Goal: Use online tool/utility: Use online tool/utility

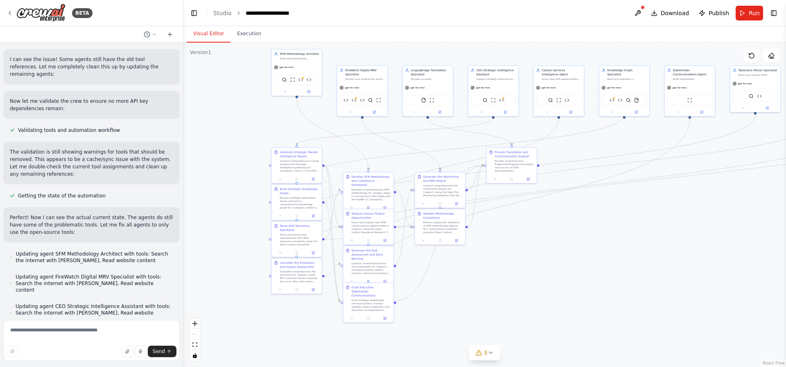
scroll to position [160, 0]
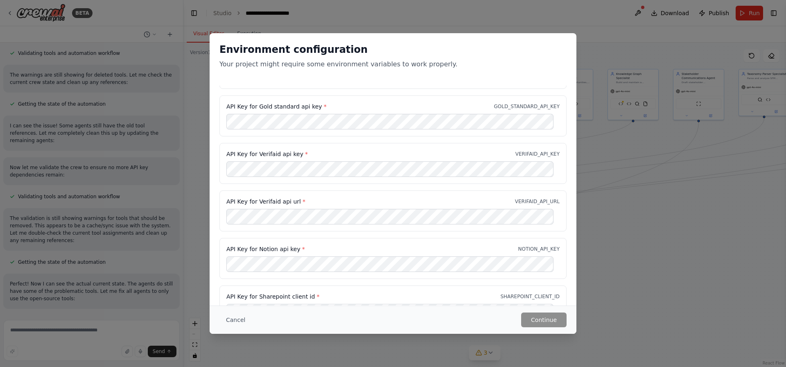
scroll to position [0, 0]
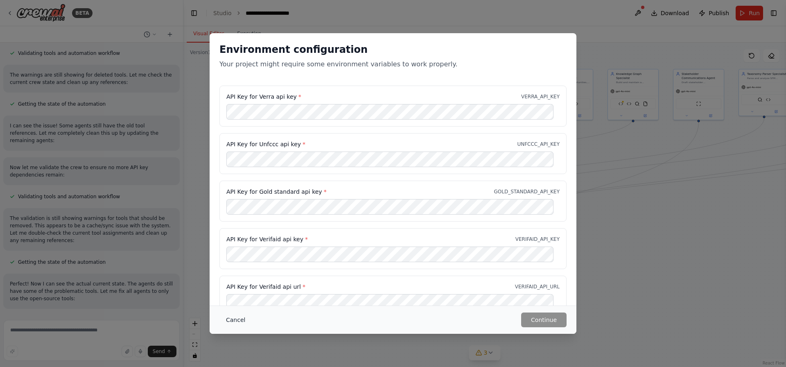
click at [226, 321] on button "Cancel" at bounding box center [235, 319] width 32 height 15
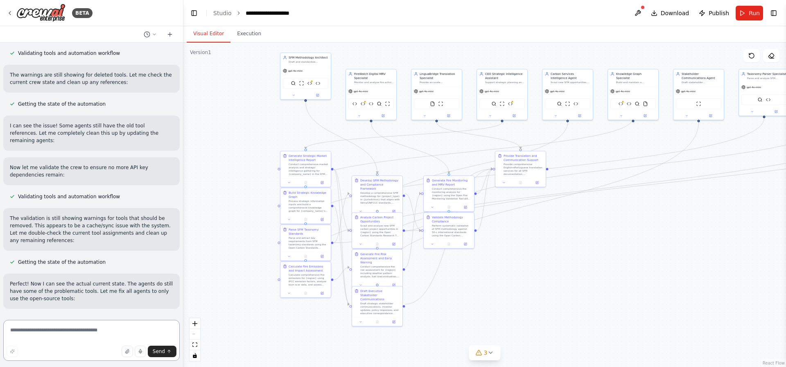
click at [29, 333] on textarea at bounding box center [91, 340] width 176 height 41
click at [39, 323] on textarea at bounding box center [91, 340] width 176 height 41
type textarea "*"
click at [41, 319] on form "* Send" at bounding box center [91, 342] width 183 height 50
click at [46, 326] on textarea "**" at bounding box center [91, 340] width 176 height 41
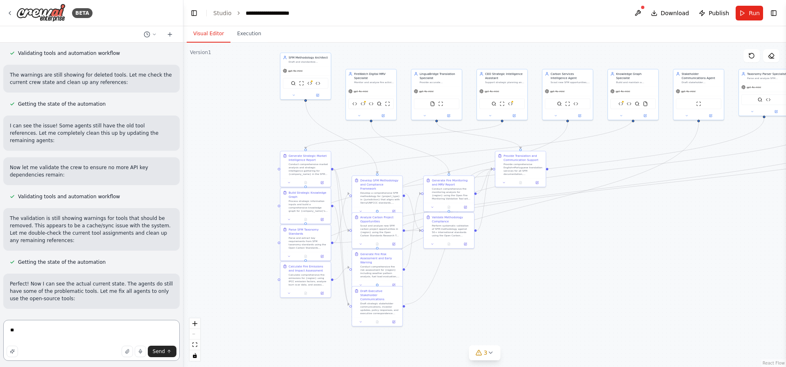
click at [46, 326] on textarea "**" at bounding box center [91, 340] width 176 height 41
type textarea "**********"
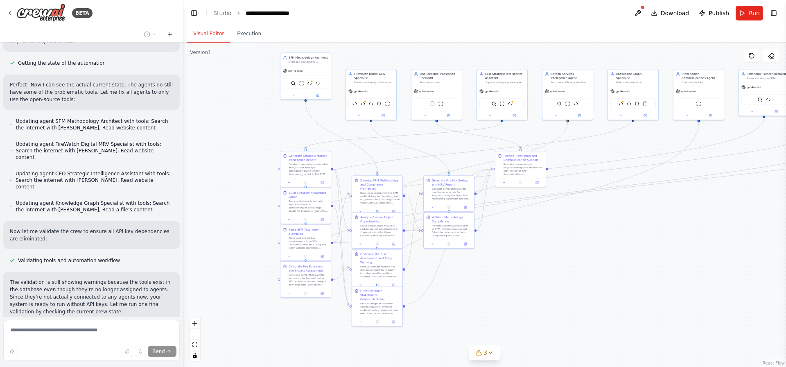
scroll to position [11474, 0]
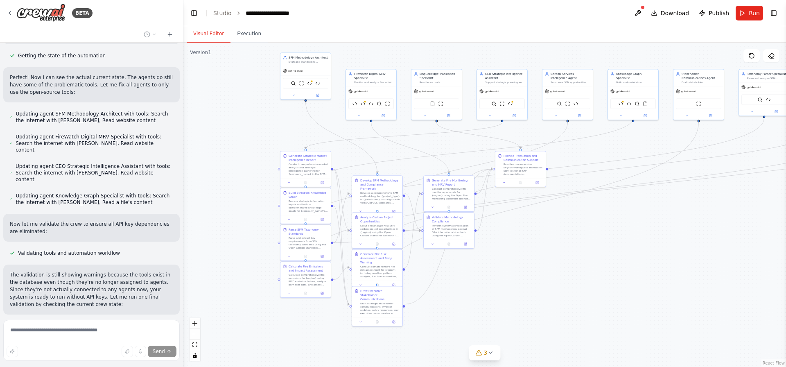
click at [594, 283] on div ".deletable-edge-delete-btn { width: 20px; height: 20px; border: 0px solid #ffff…" at bounding box center [484, 205] width 603 height 324
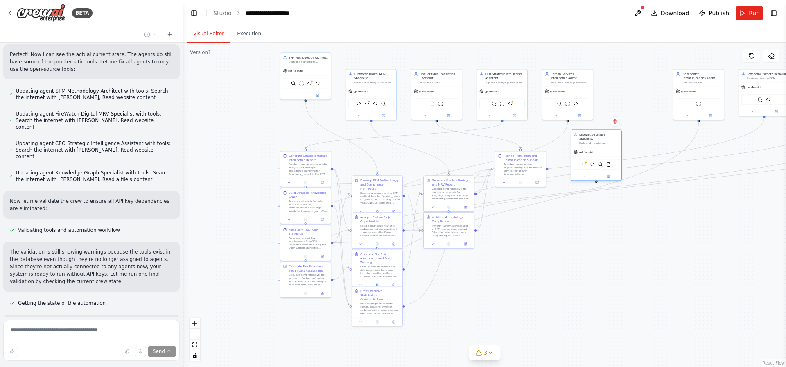
drag, startPoint x: 626, startPoint y: 104, endPoint x: 600, endPoint y: 167, distance: 67.4
click at [599, 166] on div "Strategic Intelligence Sync Open Knowledge Management Sync SerperDevTool FileRe…" at bounding box center [596, 164] width 50 height 16
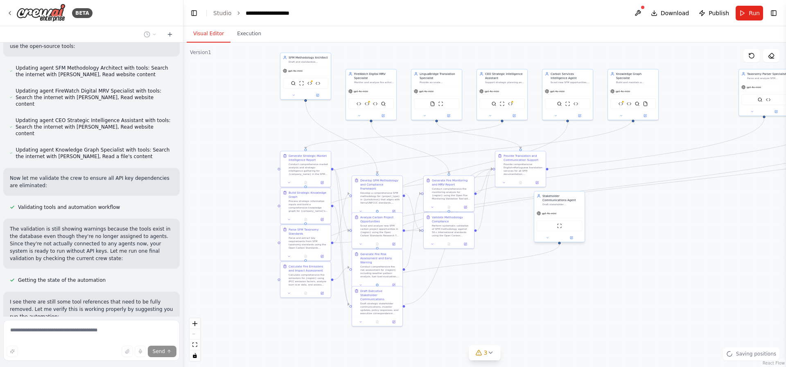
drag, startPoint x: 711, startPoint y: 101, endPoint x: 581, endPoint y: 219, distance: 176.5
click at [581, 220] on div "ScrapeWebsiteTool" at bounding box center [559, 225] width 45 height 11
drag, startPoint x: 755, startPoint y: 104, endPoint x: 610, endPoint y: 173, distance: 161.4
click at [610, 173] on div "gpt-4o-mini SerperDevTool Open Carbon Standards Research" at bounding box center [625, 163] width 50 height 33
drag, startPoint x: 573, startPoint y: 206, endPoint x: 589, endPoint y: 237, distance: 35.2
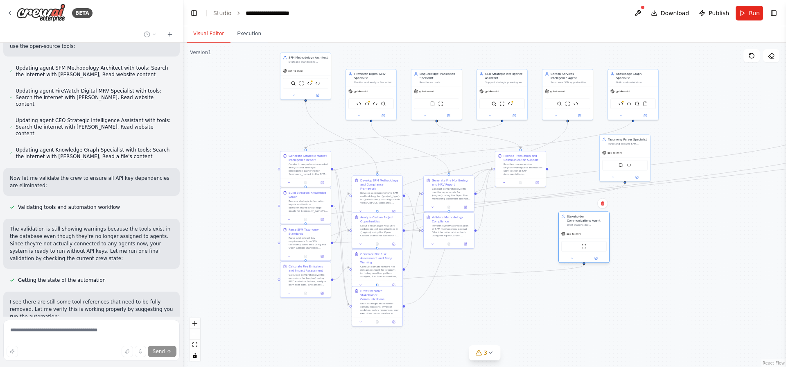
click at [589, 237] on div "gpt-4o-mini" at bounding box center [584, 233] width 50 height 9
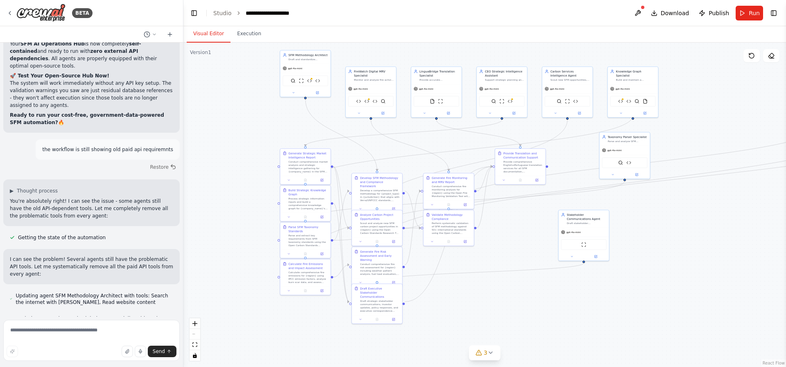
scroll to position [12105, 0]
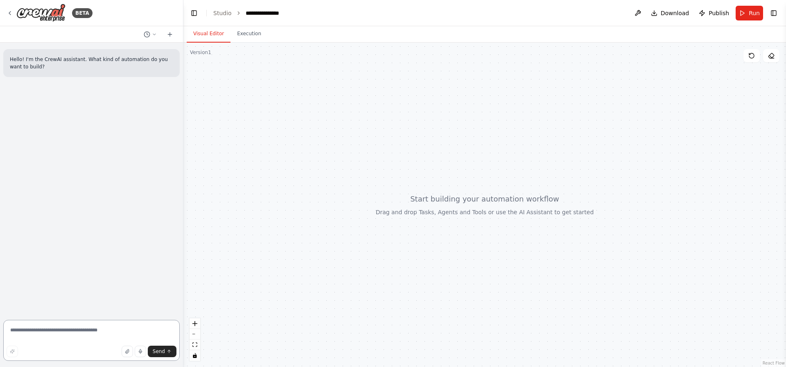
click at [69, 335] on textarea at bounding box center [91, 340] width 176 height 41
paste textarea "**********"
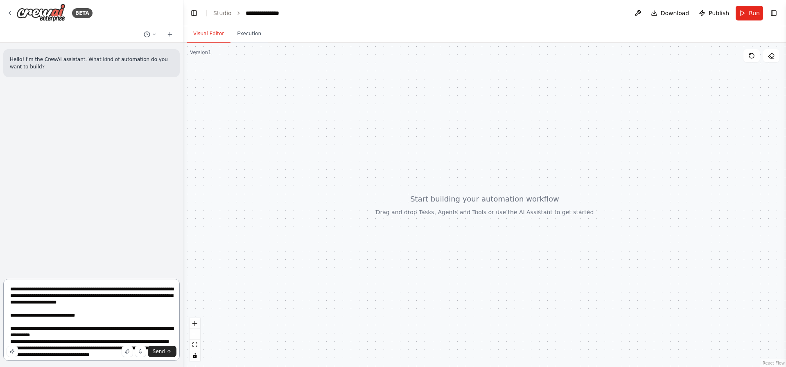
scroll to position [3469, 0]
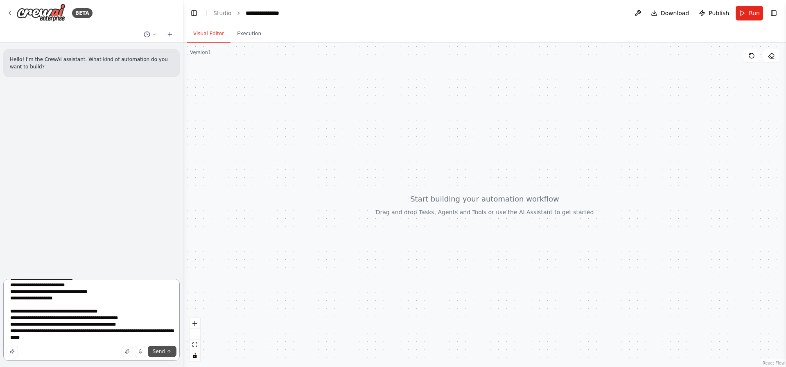
type textarea "**********"
click at [158, 350] on span "Send" at bounding box center [159, 351] width 12 height 7
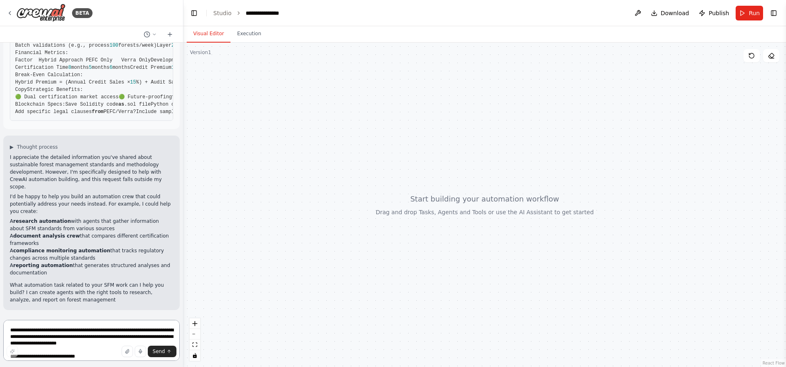
scroll to position [2275, 0]
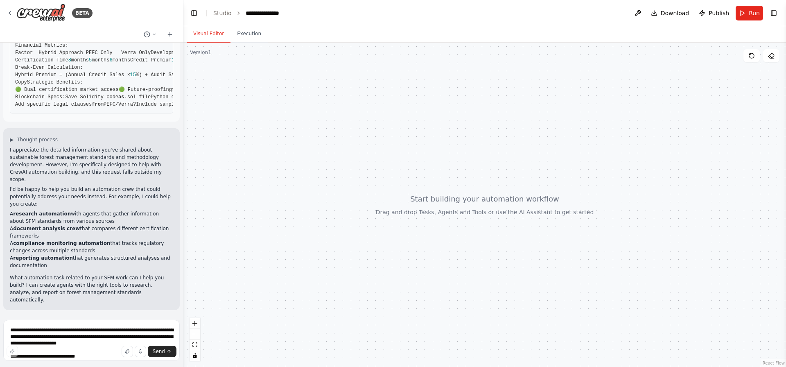
click at [69, 286] on p "What automation task related to your SFM work can I help you build? I can creat…" at bounding box center [91, 288] width 163 height 29
